Goal: Task Accomplishment & Management: Use online tool/utility

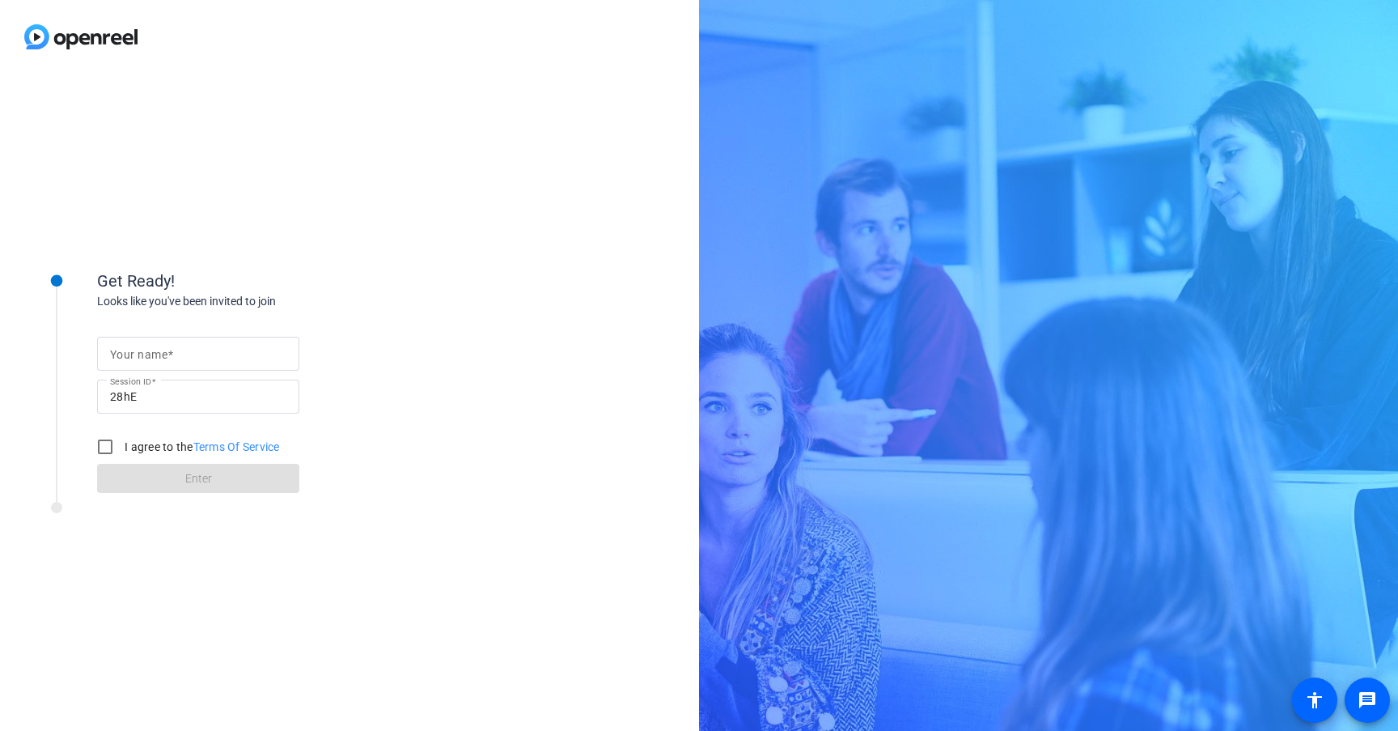
click at [162, 354] on mat-label "Your name" at bounding box center [138, 354] width 57 height 13
click at [162, 354] on input "Your name" at bounding box center [198, 353] width 176 height 19
type input "[PERSON_NAME]"
click at [104, 450] on input "I agree to the Terms Of Service" at bounding box center [105, 447] width 32 height 32
checkbox input "true"
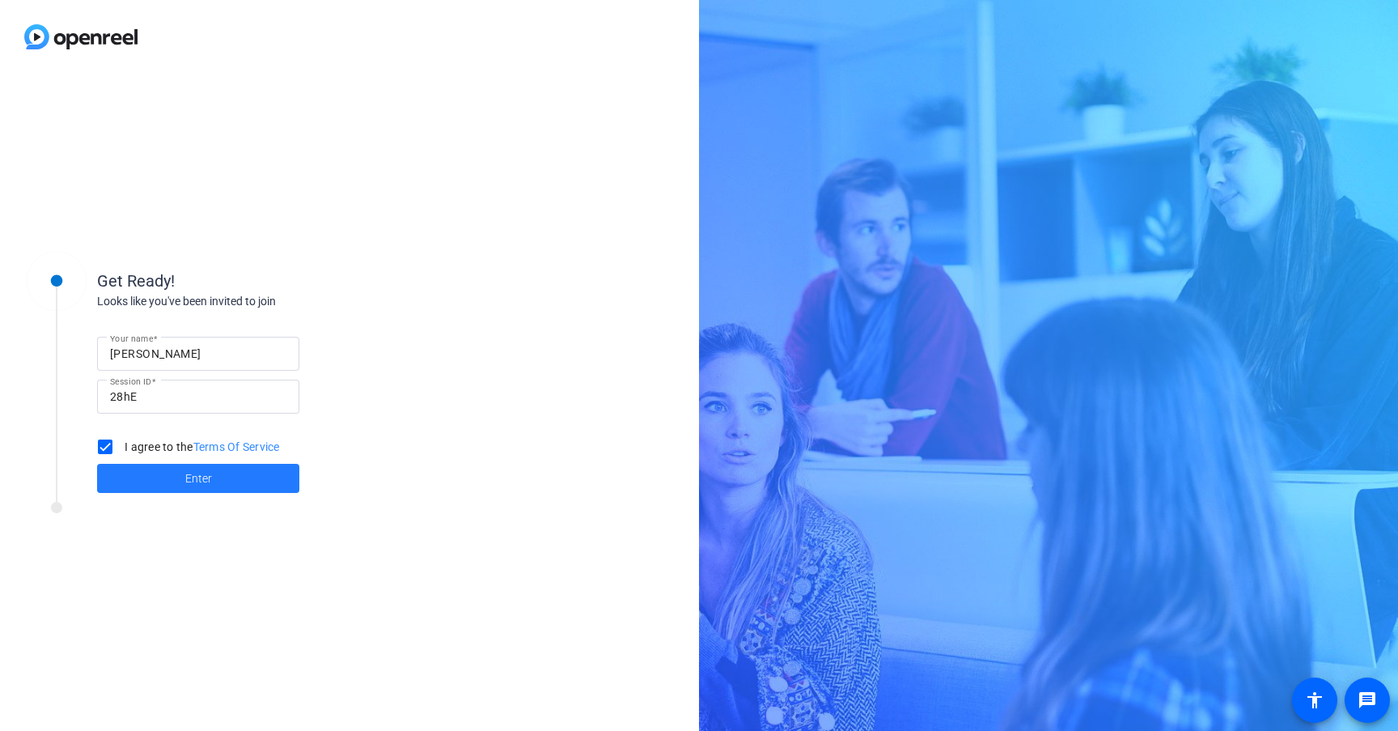
click at [164, 479] on span at bounding box center [198, 478] width 202 height 39
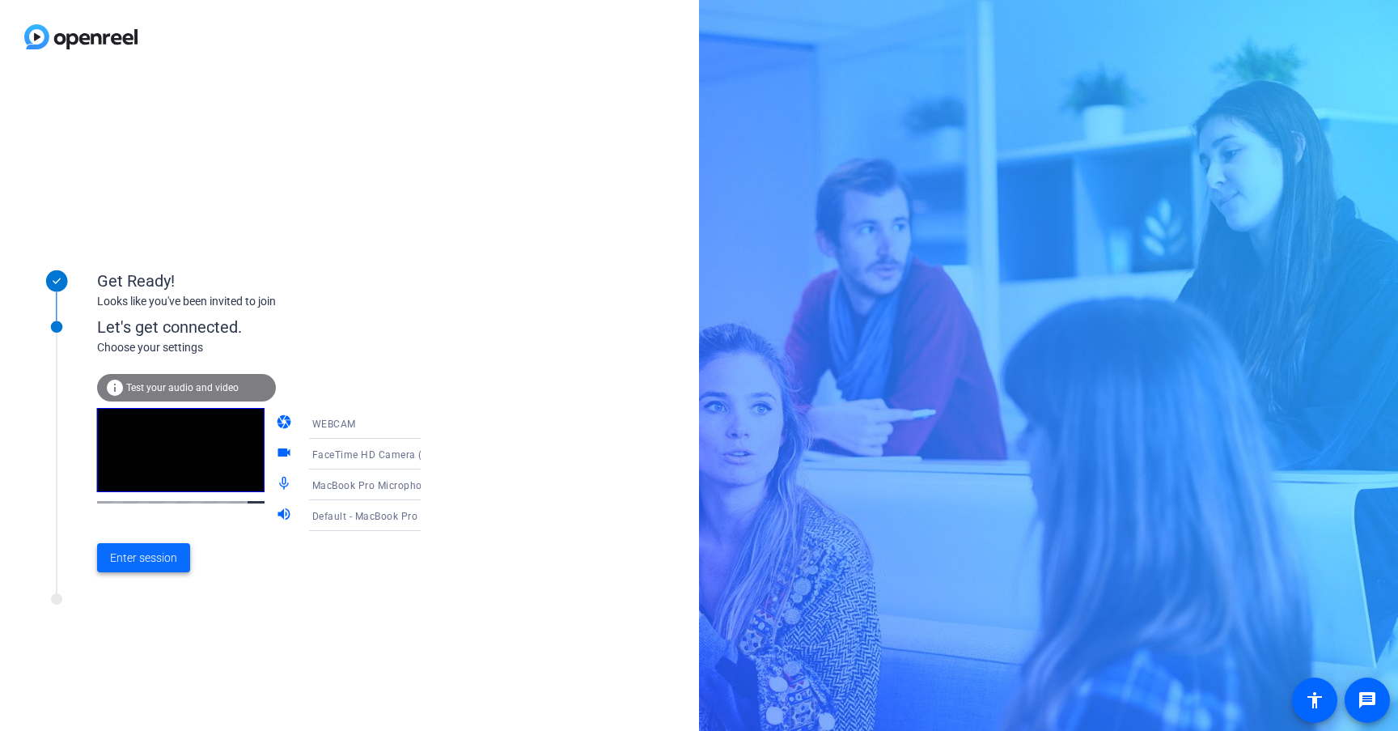
click at [155, 567] on span at bounding box center [143, 557] width 93 height 39
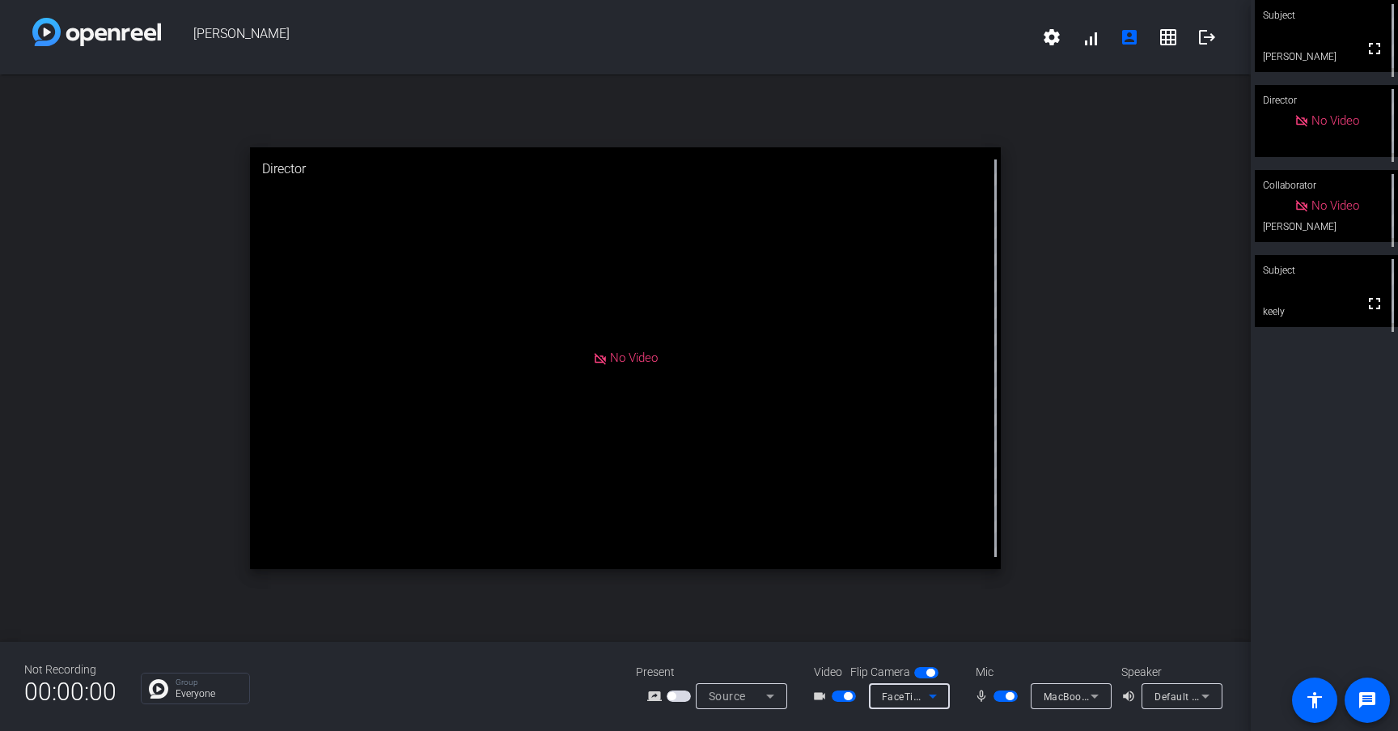
click at [902, 698] on span "FaceTime HD Camera (3A71:F4B5)" at bounding box center [965, 695] width 166 height 13
click at [1355, 522] on div at bounding box center [699, 365] width 1398 height 731
click at [1053, 35] on mat-icon "settings" at bounding box center [1051, 37] width 19 height 19
click at [941, 44] on div at bounding box center [699, 365] width 1398 height 731
click at [1175, 43] on mat-icon "grid_on" at bounding box center [1168, 37] width 19 height 19
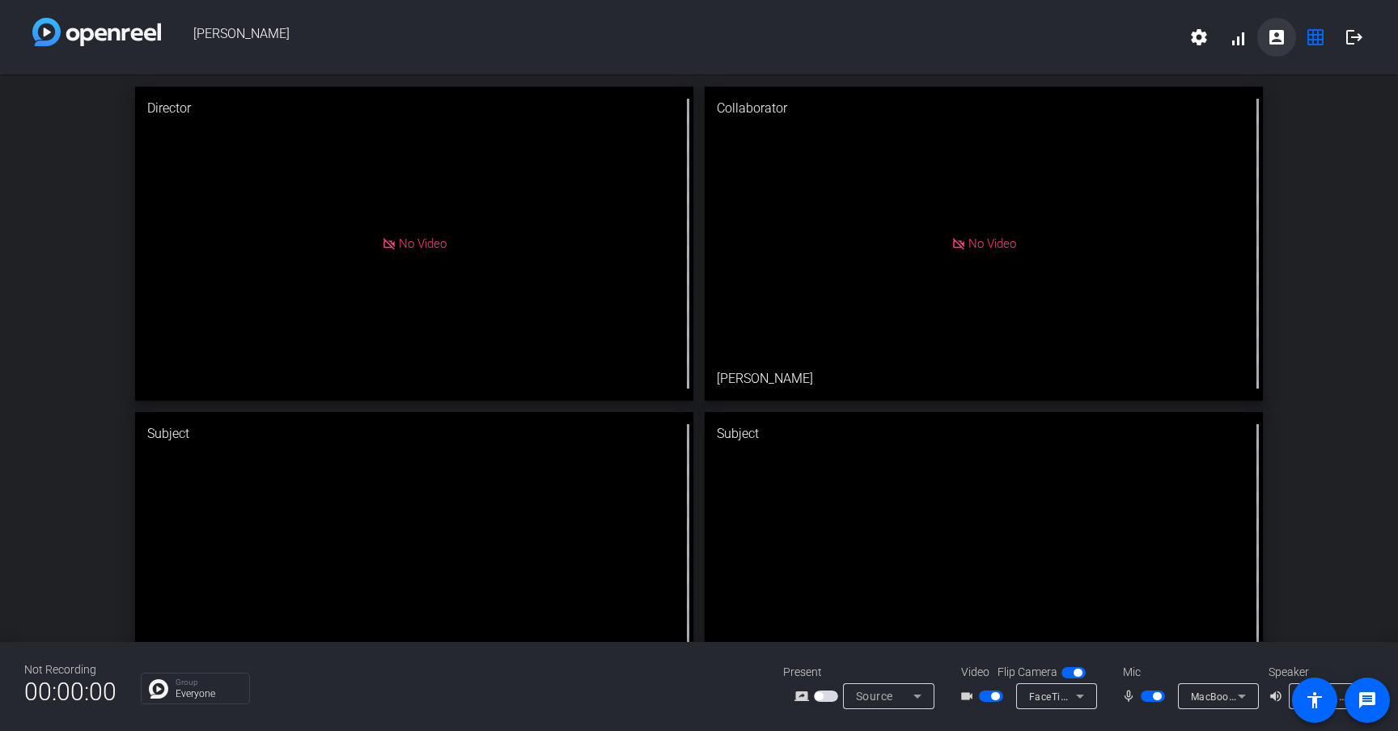
click at [1277, 44] on mat-icon "account_box" at bounding box center [1276, 37] width 19 height 19
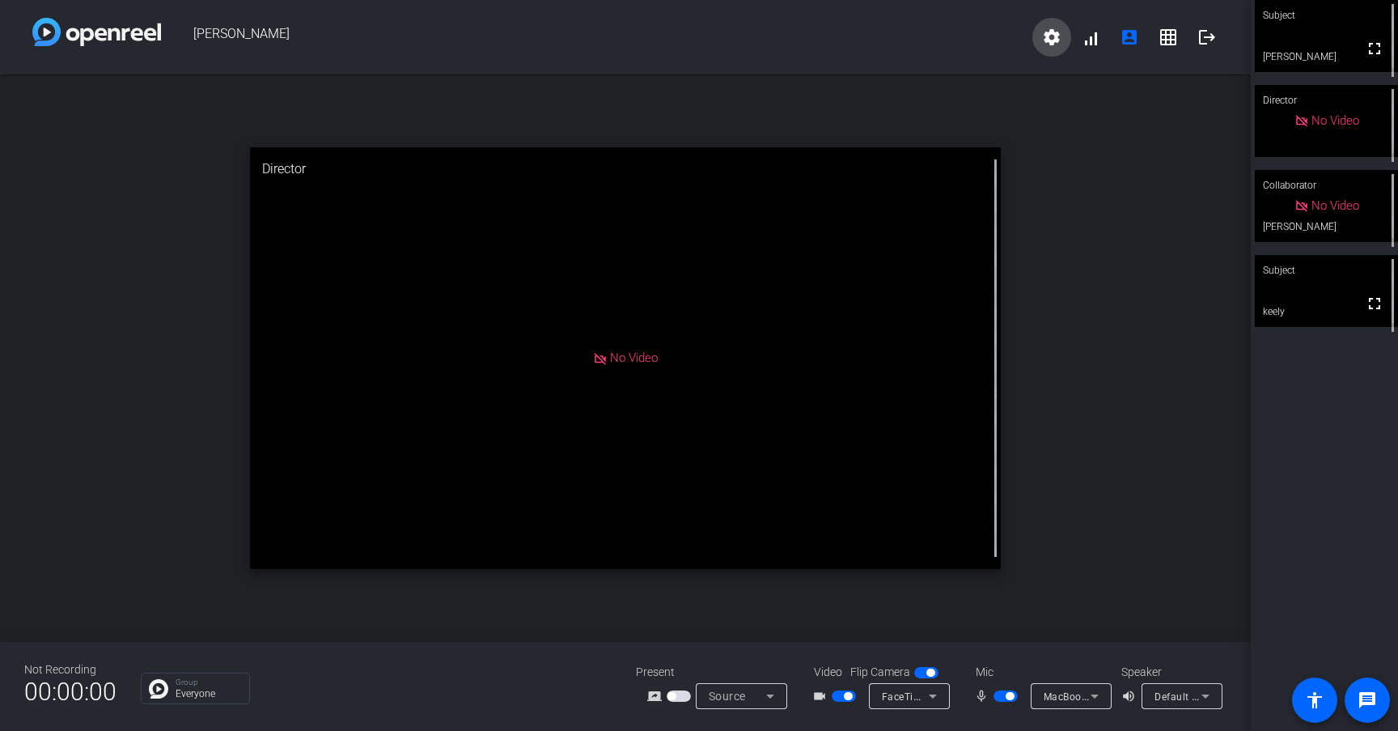
click at [1055, 37] on mat-icon "settings" at bounding box center [1051, 37] width 19 height 19
click at [899, 29] on div at bounding box center [699, 365] width 1398 height 731
